Goal: Task Accomplishment & Management: Use online tool/utility

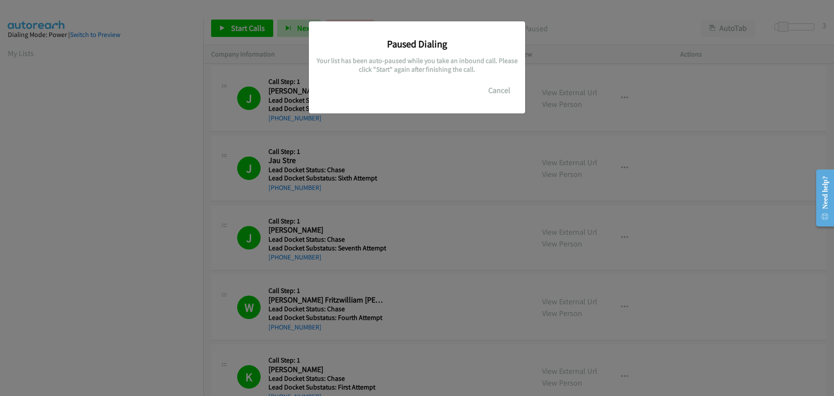
scroll to position [92, 0]
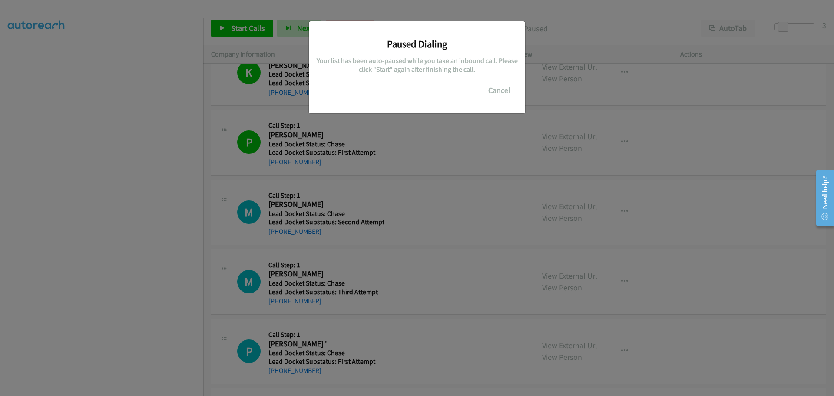
click at [356, 12] on div "Paused Dialing Your list has been auto-paused while you take an inbound call. P…" at bounding box center [417, 202] width 834 height 388
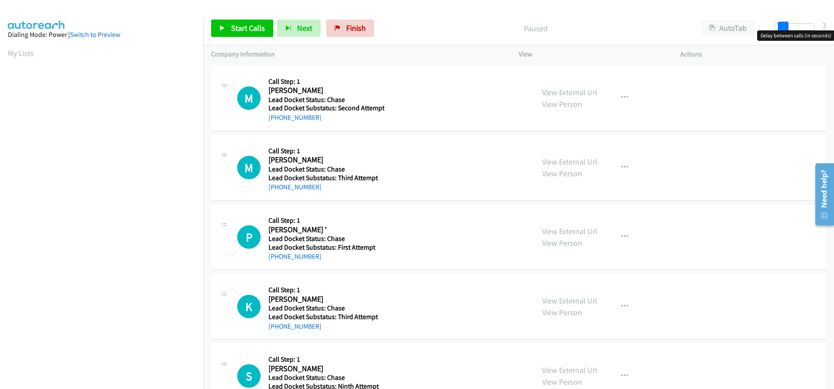
drag, startPoint x: 775, startPoint y: 25, endPoint x: 782, endPoint y: 26, distance: 7.0
click at [782, 26] on span at bounding box center [783, 27] width 10 height 10
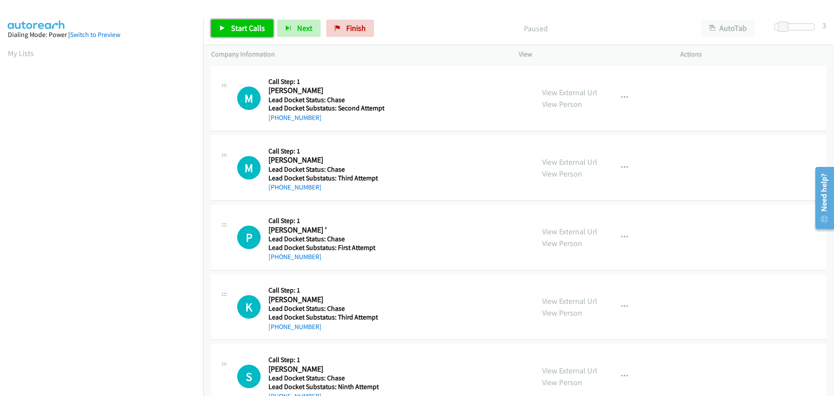
click at [251, 26] on span "Start Calls" at bounding box center [248, 28] width 34 height 10
drag, startPoint x: 320, startPoint y: 117, endPoint x: 276, endPoint y: 120, distance: 44.0
click at [276, 120] on div "[PHONE_NUMBER]" at bounding box center [327, 118] width 116 height 10
copy link "909-753-9088"
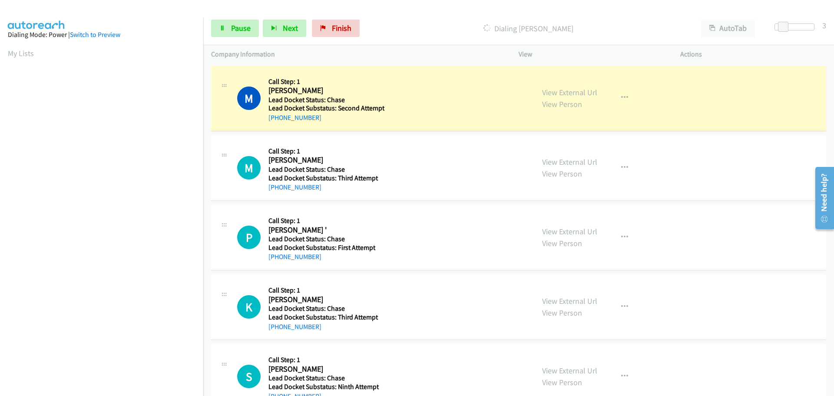
scroll to position [92, 0]
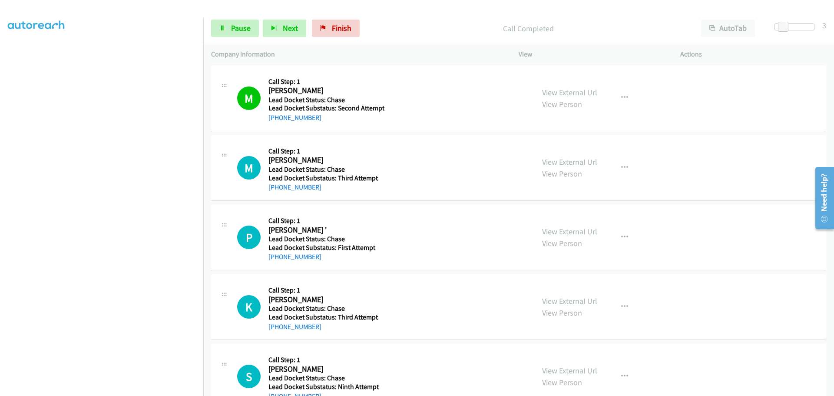
drag, startPoint x: 320, startPoint y: 187, endPoint x: 277, endPoint y: 194, distance: 44.1
click at [277, 194] on div "M Callback Scheduled Call Step: 1 Michael Guilas America/Los_Angeles Lead Docke…" at bounding box center [518, 168] width 615 height 66
copy link "707-712-6131"
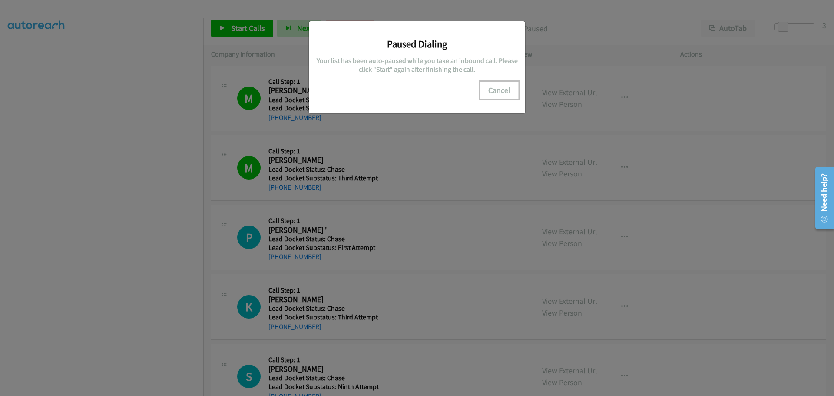
click at [492, 88] on button "Cancel" at bounding box center [499, 90] width 39 height 17
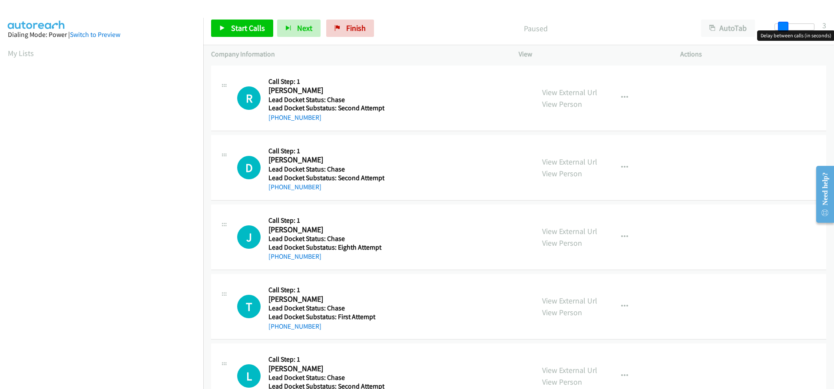
drag, startPoint x: 776, startPoint y: 23, endPoint x: 782, endPoint y: 24, distance: 6.6
click at [782, 24] on span at bounding box center [783, 27] width 10 height 10
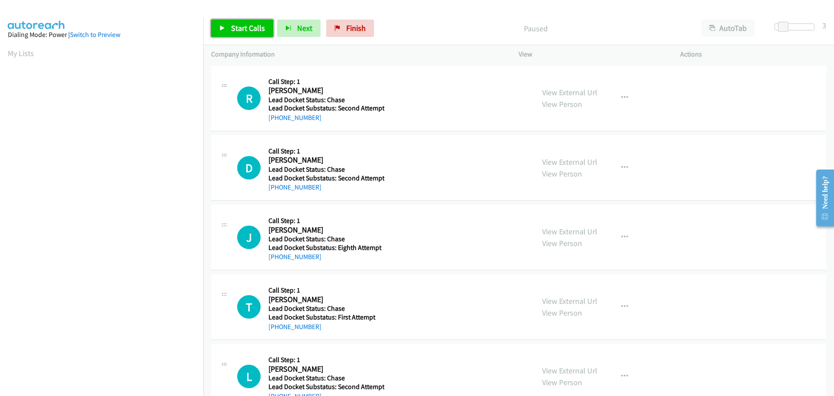
click at [259, 28] on span "Start Calls" at bounding box center [248, 28] width 34 height 10
drag, startPoint x: 298, startPoint y: 116, endPoint x: 278, endPoint y: 116, distance: 20.0
click at [278, 116] on div "+1 412-512-8141" at bounding box center [327, 118] width 116 height 10
copy link "412-512-8141"
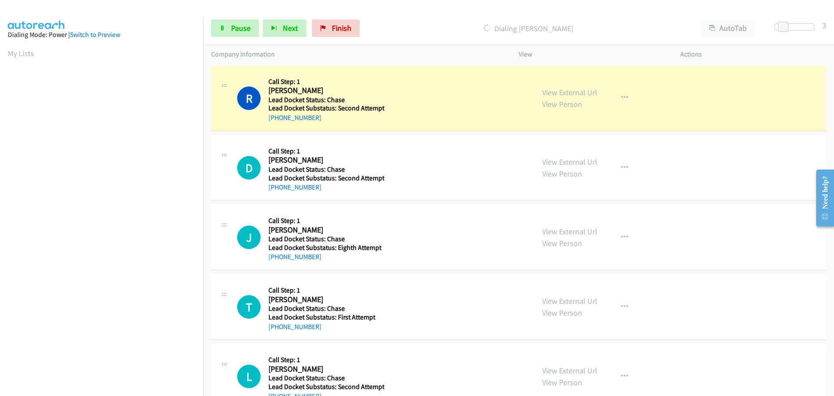
scroll to position [92, 0]
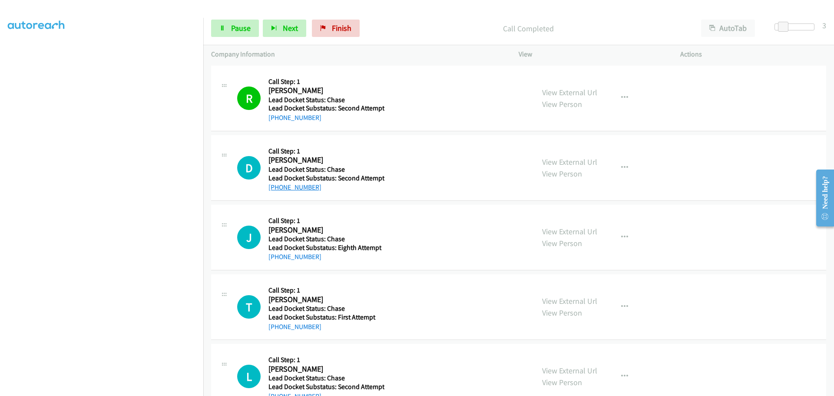
drag, startPoint x: 323, startPoint y: 190, endPoint x: 278, endPoint y: 186, distance: 45.3
click at [278, 186] on div "+1 740-317-3419" at bounding box center [327, 187] width 116 height 10
copy link "740-317-3419"
